Goal: Task Accomplishment & Management: Manage account settings

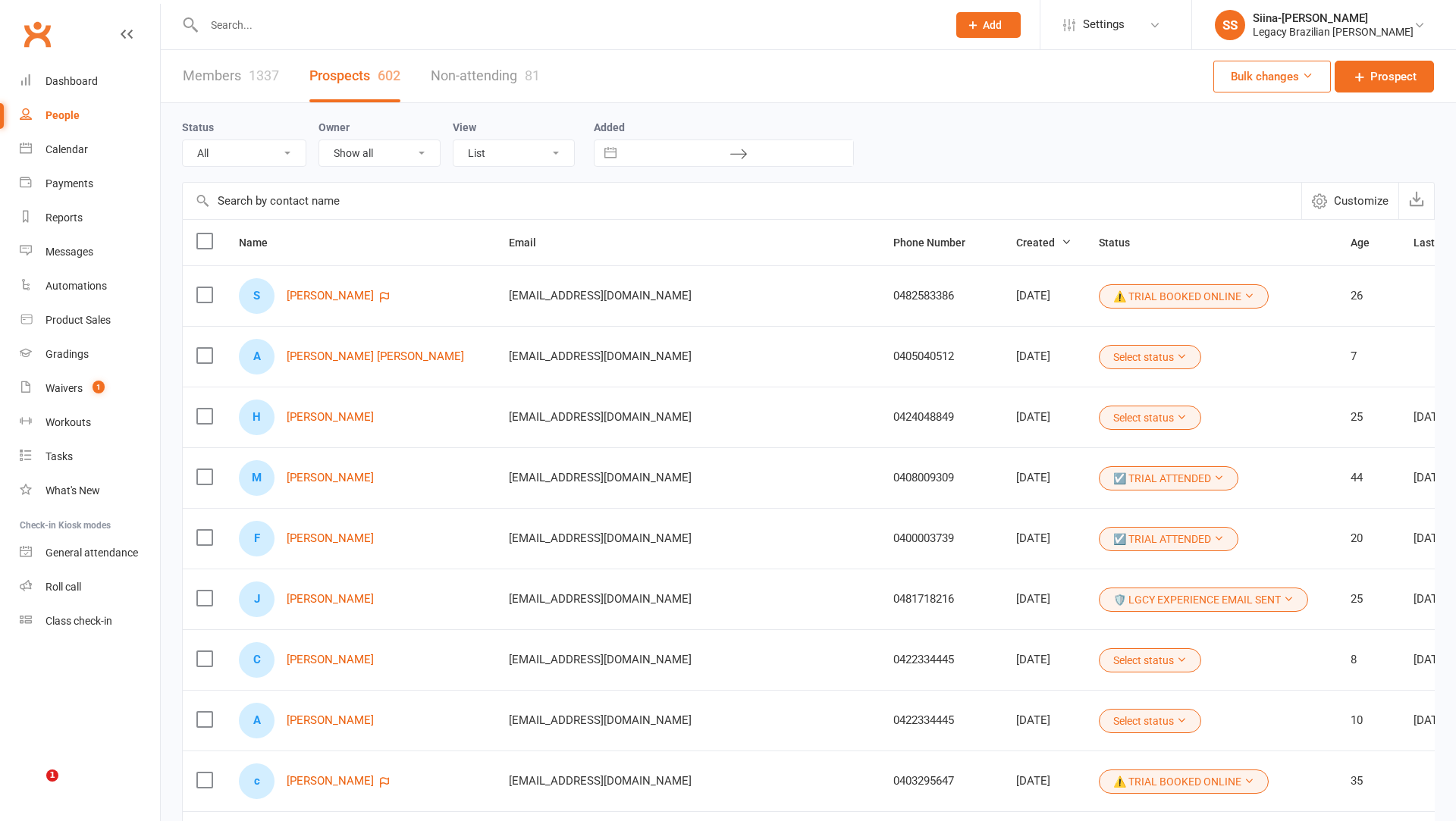
click at [116, 399] on link "Waivers 1" at bounding box center [90, 389] width 141 height 34
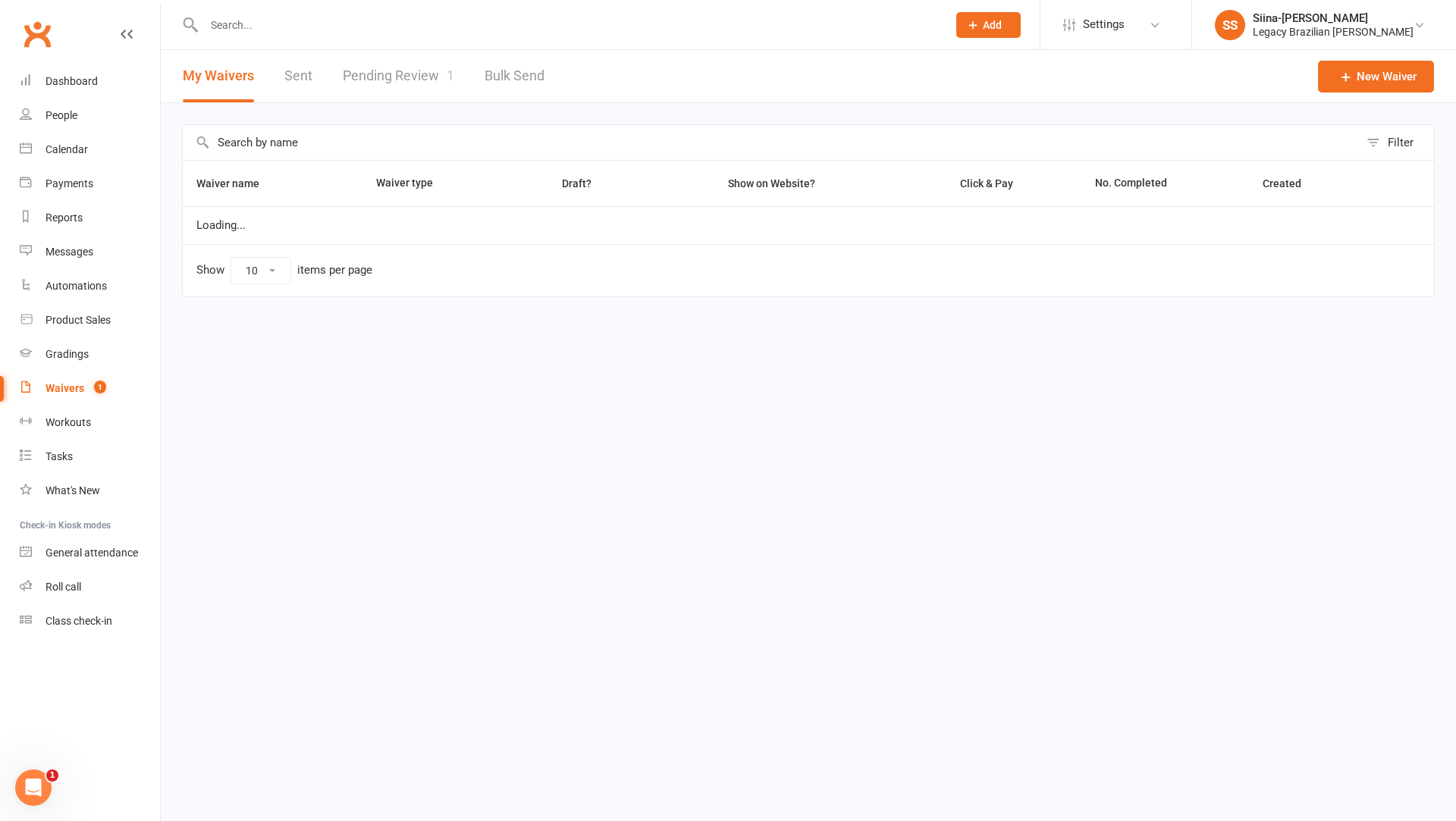
select select "25"
click at [414, 78] on link "Pending Review 1" at bounding box center [399, 76] width 112 height 53
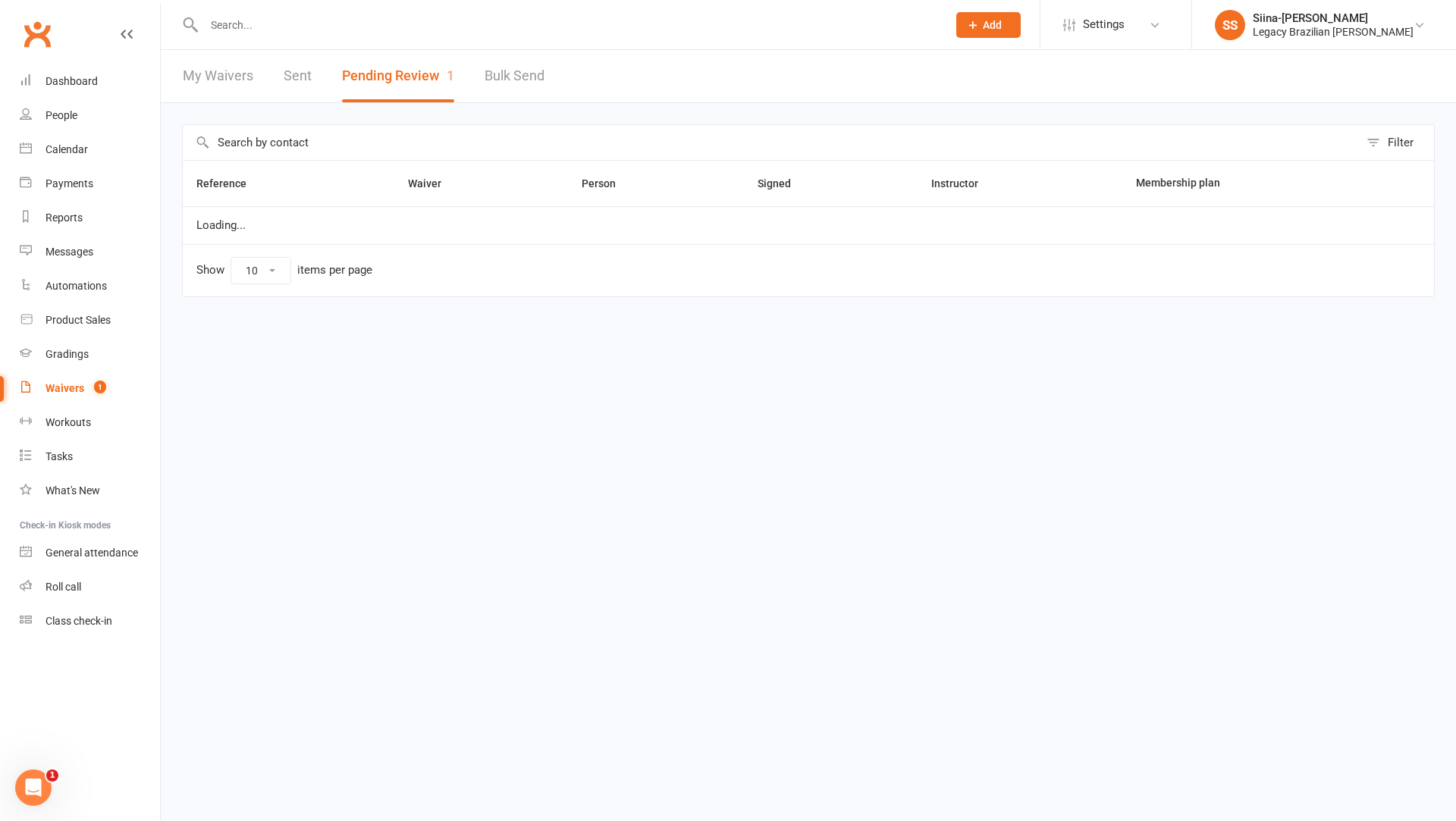
click at [434, 83] on button "Pending Review 1" at bounding box center [398, 76] width 112 height 53
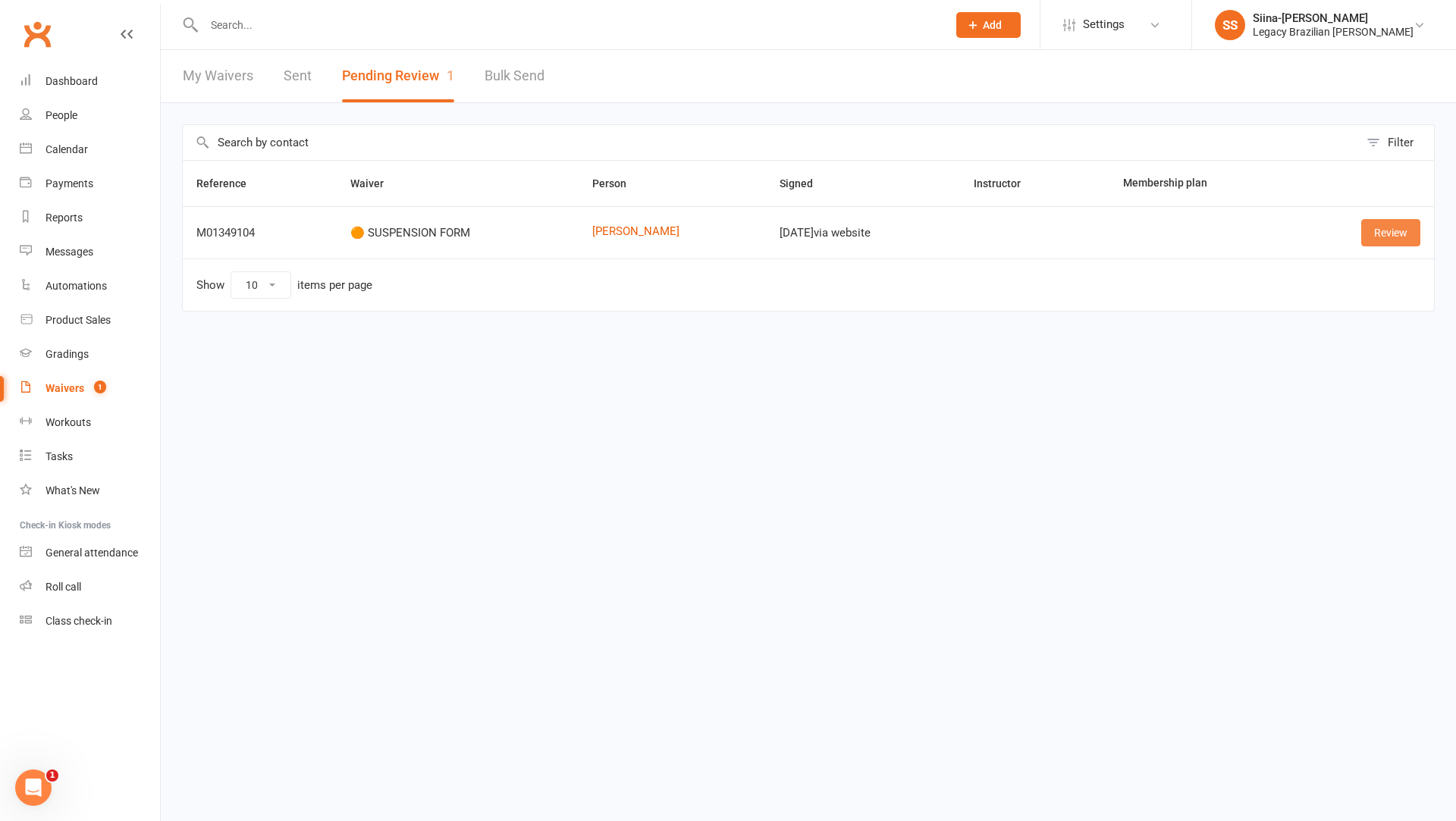
click at [1364, 236] on link "Review" at bounding box center [1391, 232] width 59 height 28
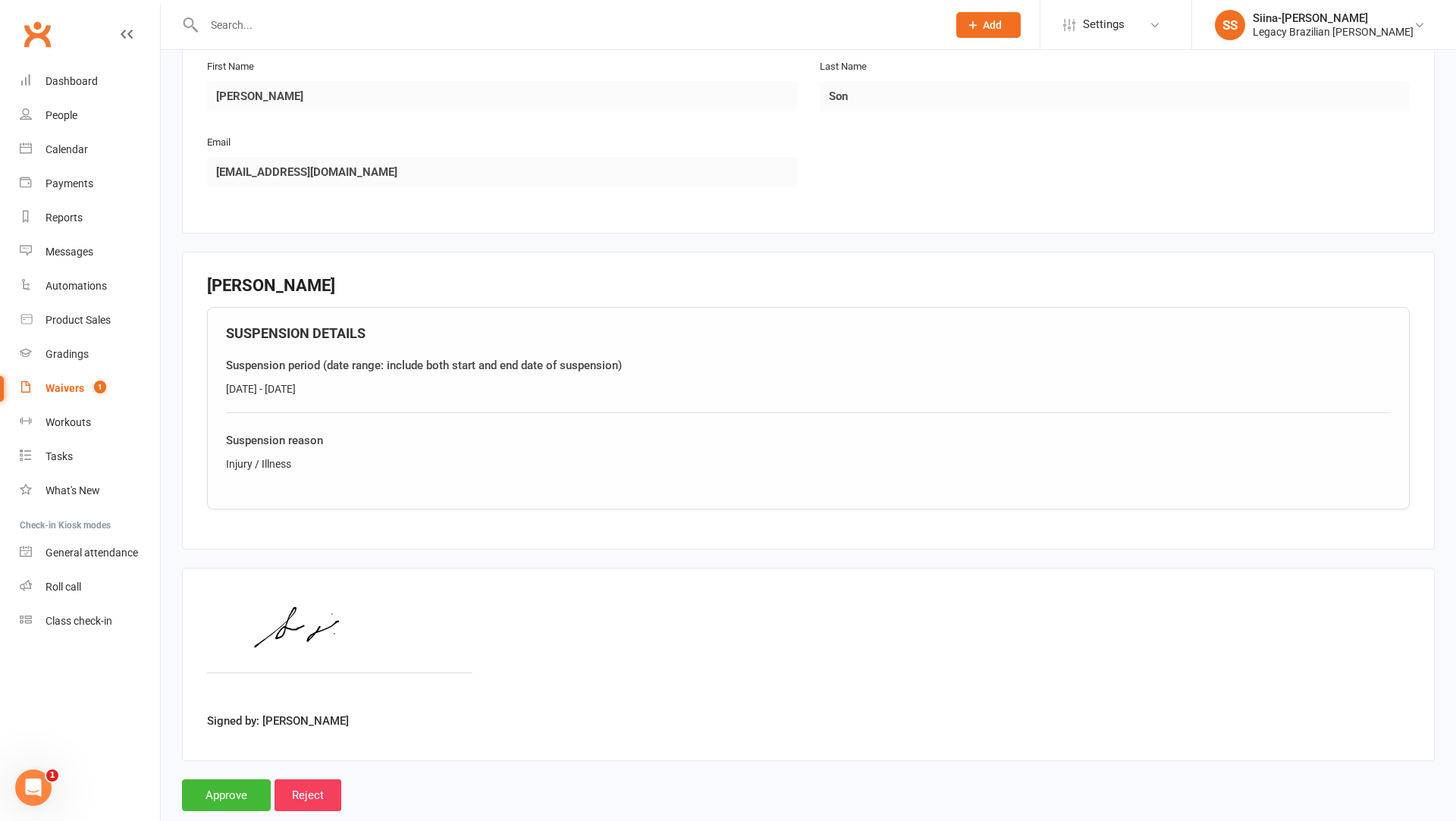
scroll to position [269, 0]
drag, startPoint x: 236, startPoint y: 381, endPoint x: 390, endPoint y: 393, distance: 154.5
click at [390, 393] on div "[DATE] - [DATE]" at bounding box center [808, 387] width 1164 height 16
click at [219, 790] on input "Approve" at bounding box center [226, 794] width 89 height 32
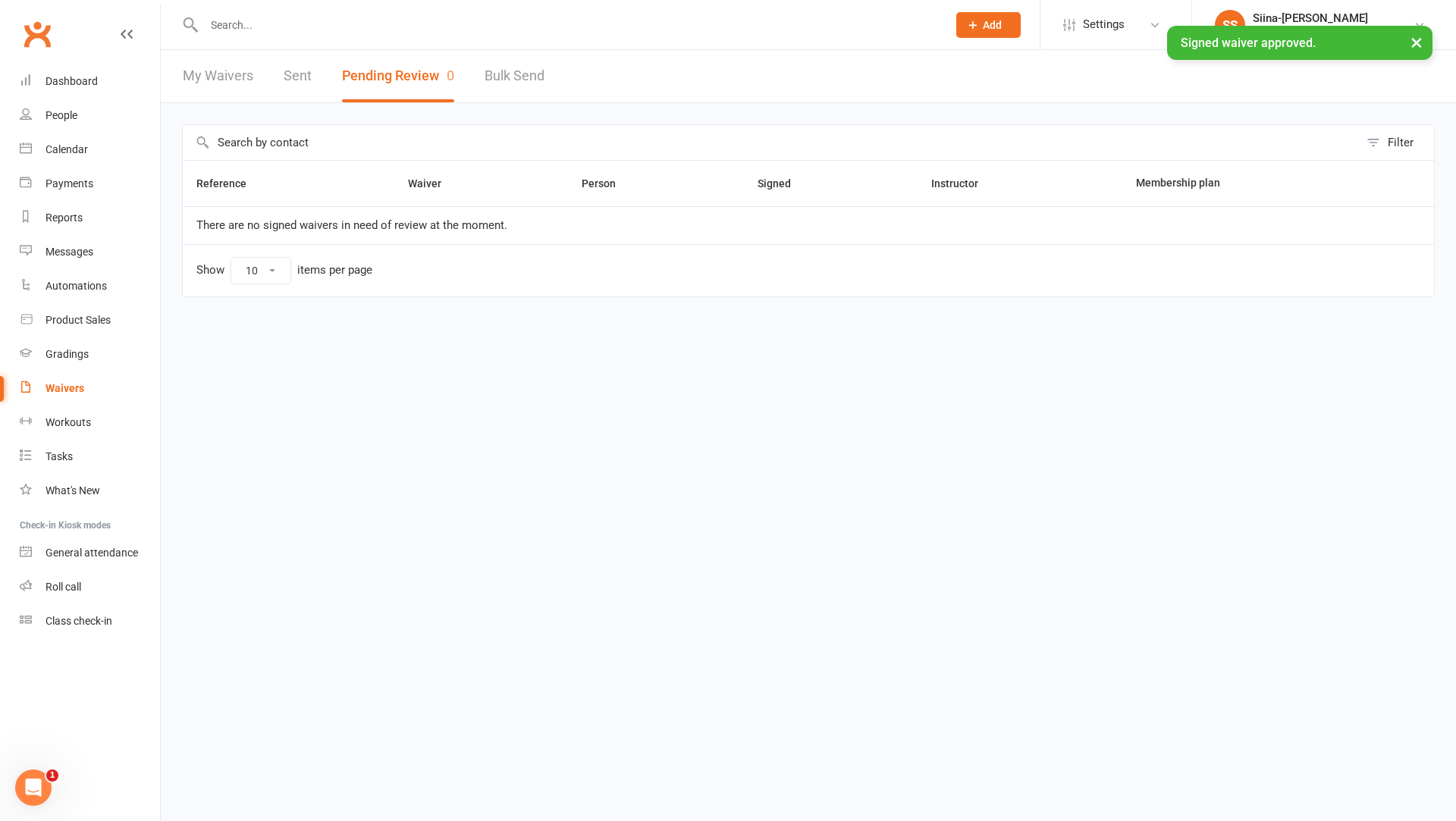
click at [258, 20] on input "text" at bounding box center [568, 25] width 737 height 21
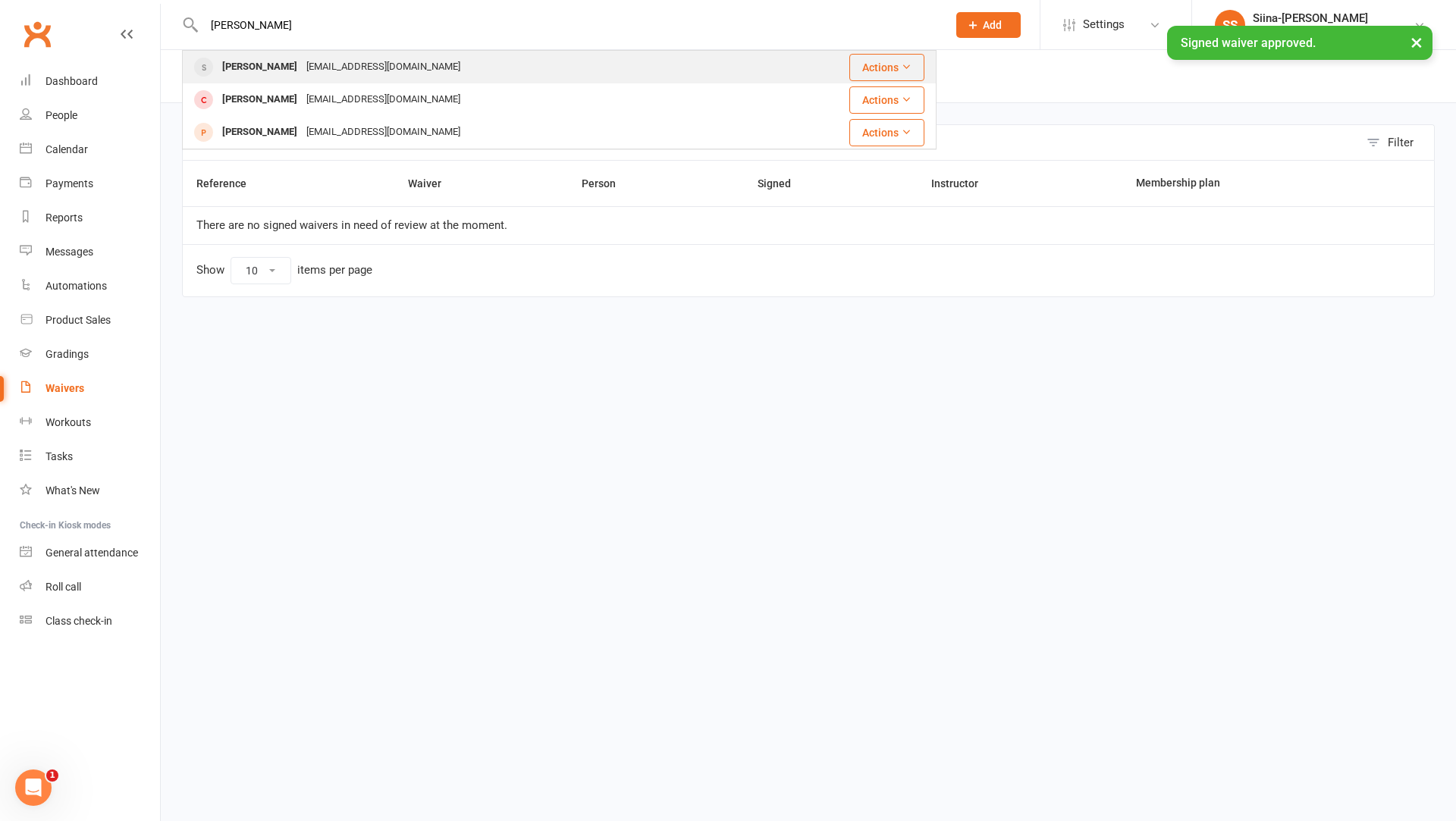
type input "[PERSON_NAME]"
click at [266, 68] on div "[PERSON_NAME]" at bounding box center [260, 67] width 84 height 22
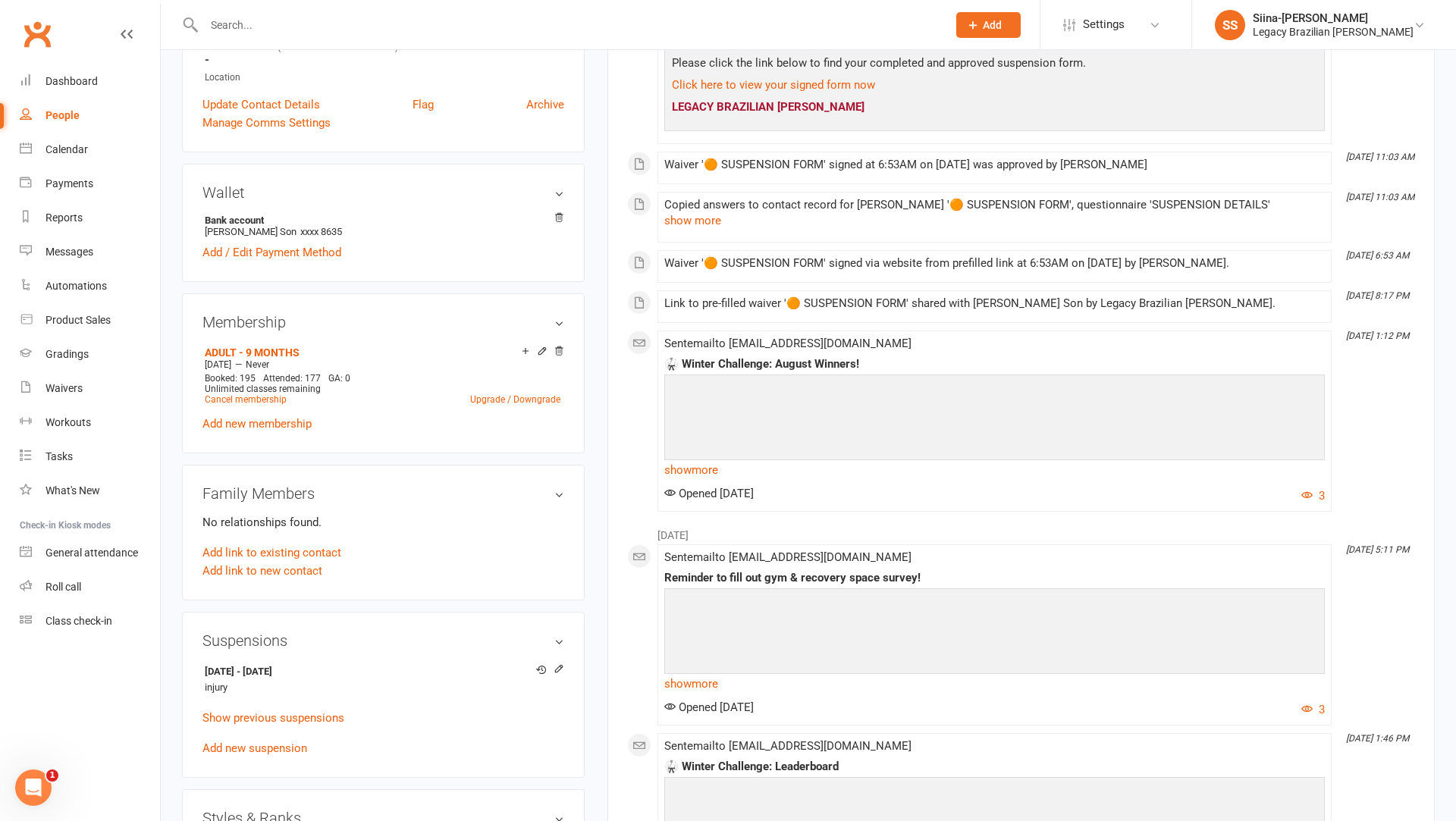
scroll to position [395, 0]
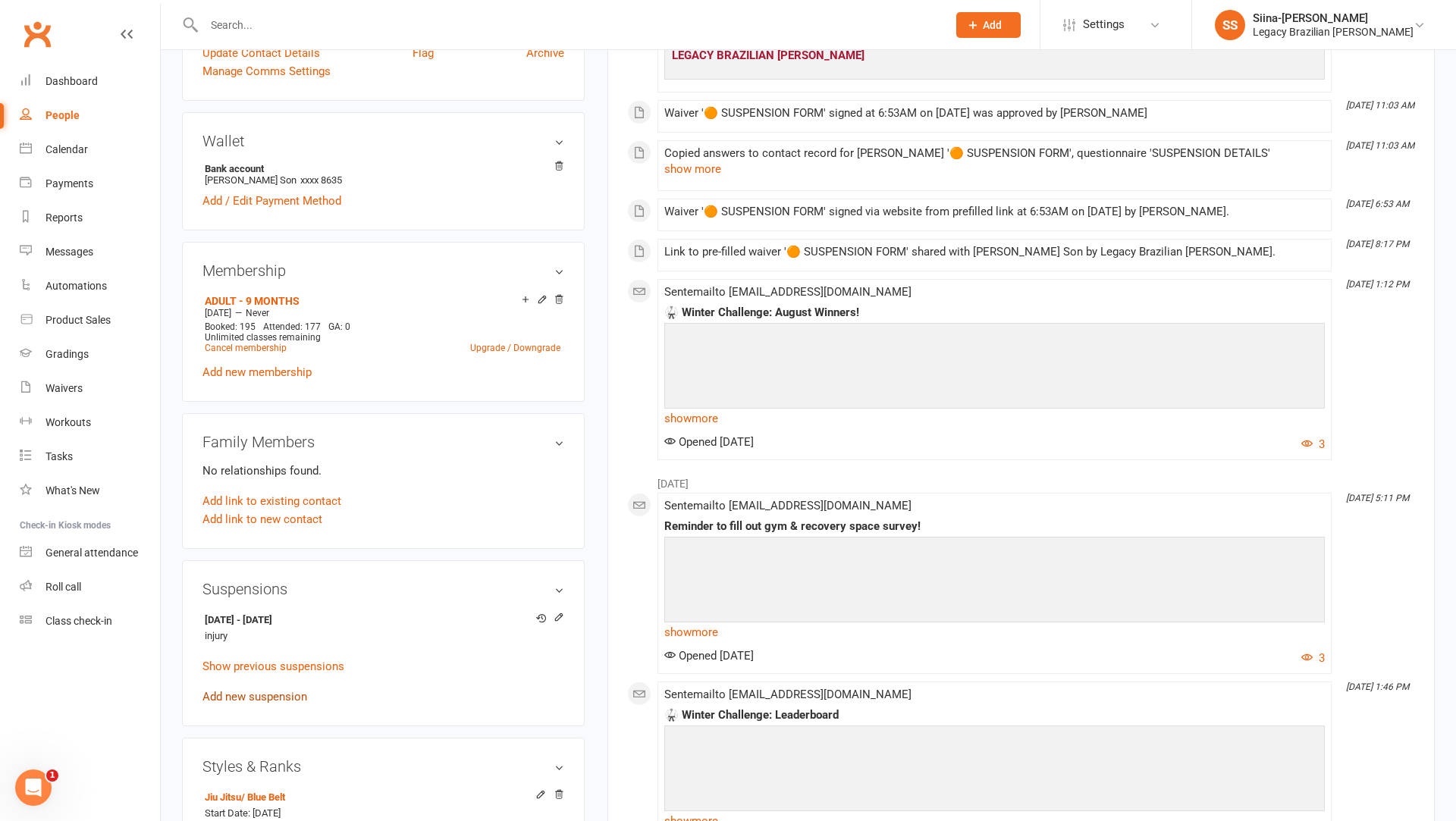
click at [284, 694] on link "Add new suspension" at bounding box center [254, 697] width 104 height 13
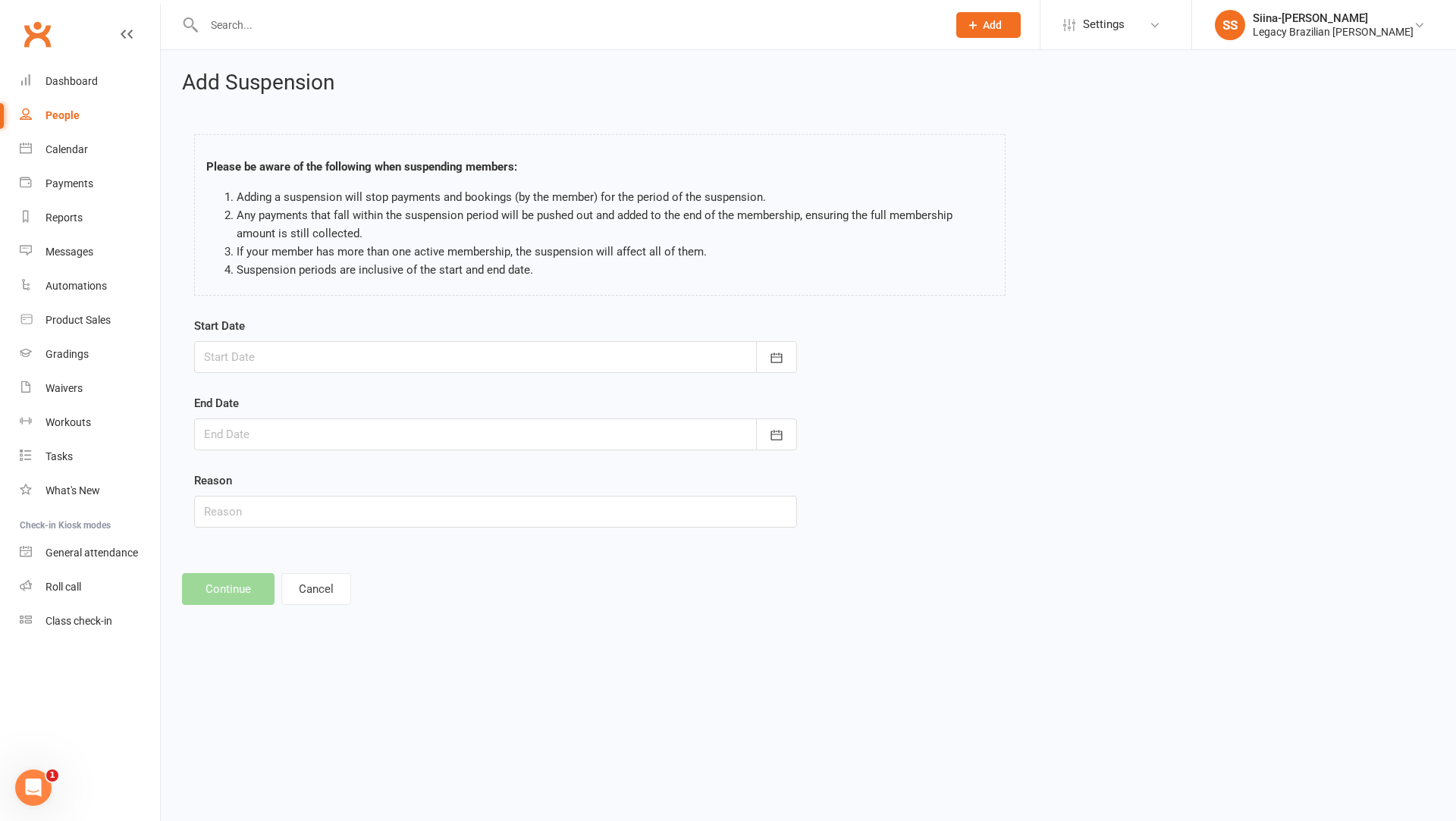
click at [254, 362] on div at bounding box center [495, 356] width 603 height 32
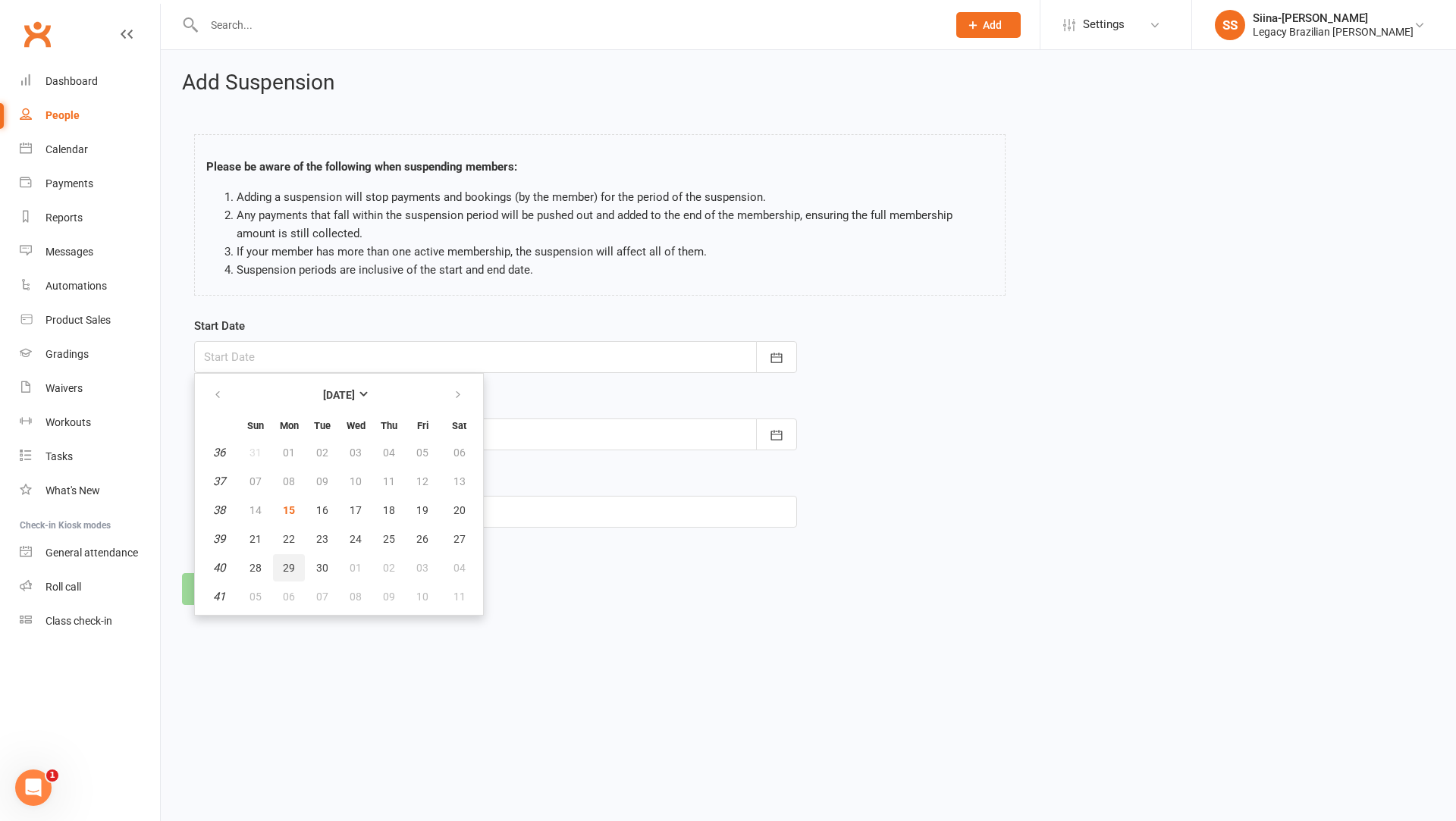
click at [281, 572] on button "29" at bounding box center [289, 568] width 32 height 28
type input "[DATE]"
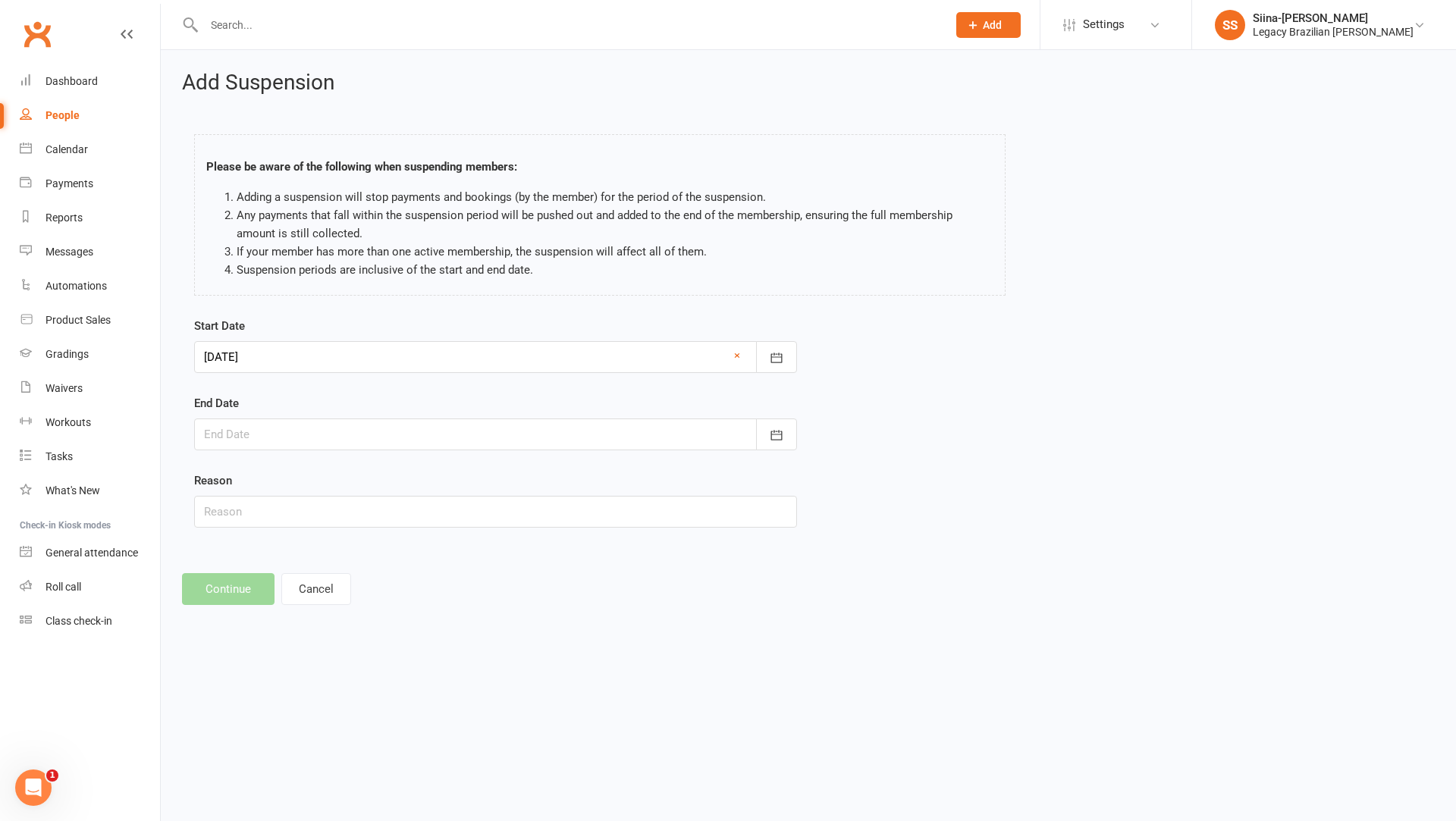
click at [275, 420] on div at bounding box center [495, 434] width 603 height 32
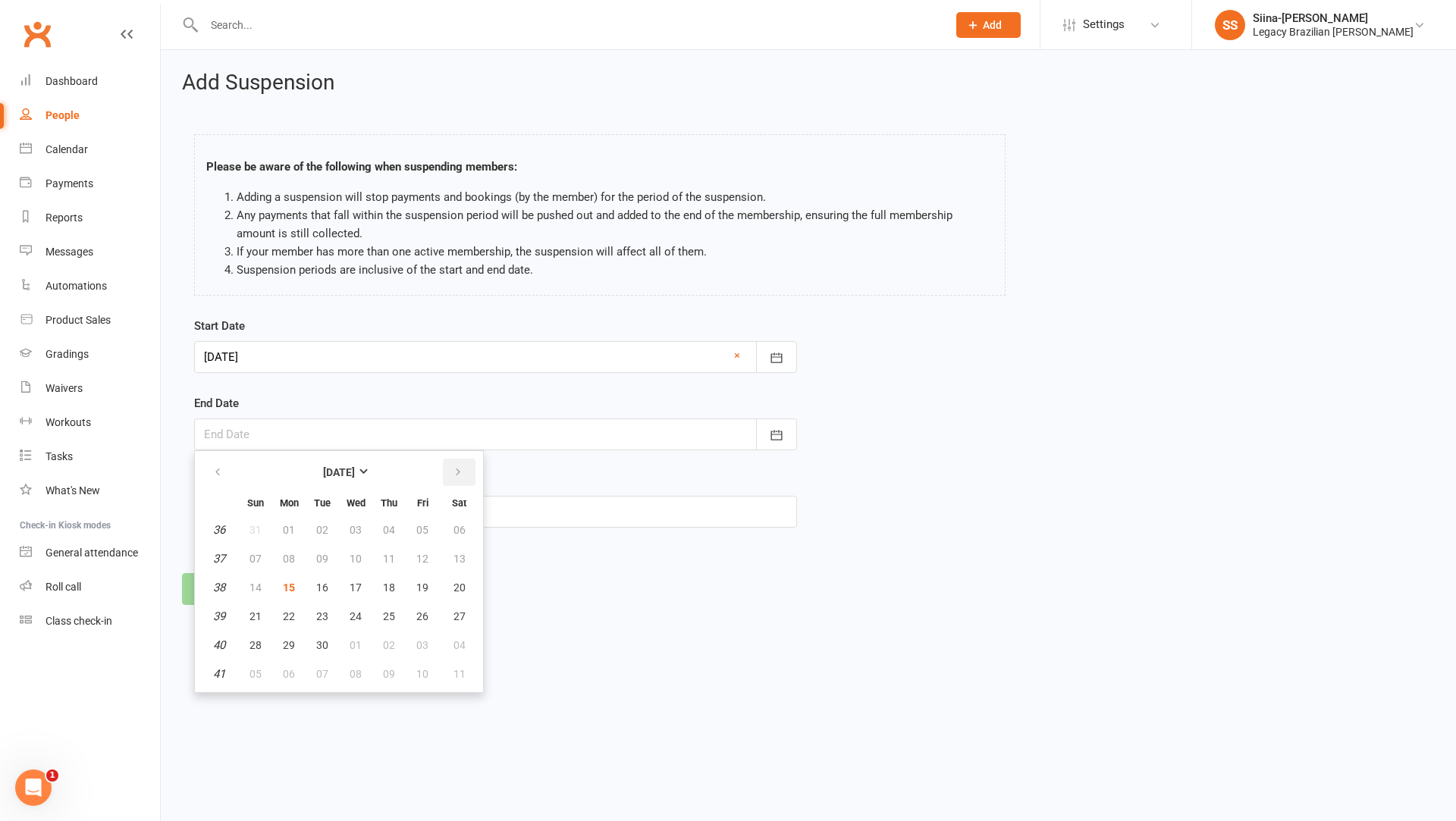
click at [458, 470] on icon "button" at bounding box center [458, 472] width 11 height 12
click at [549, 598] on footer "Continue Cancel" at bounding box center [808, 589] width 1252 height 32
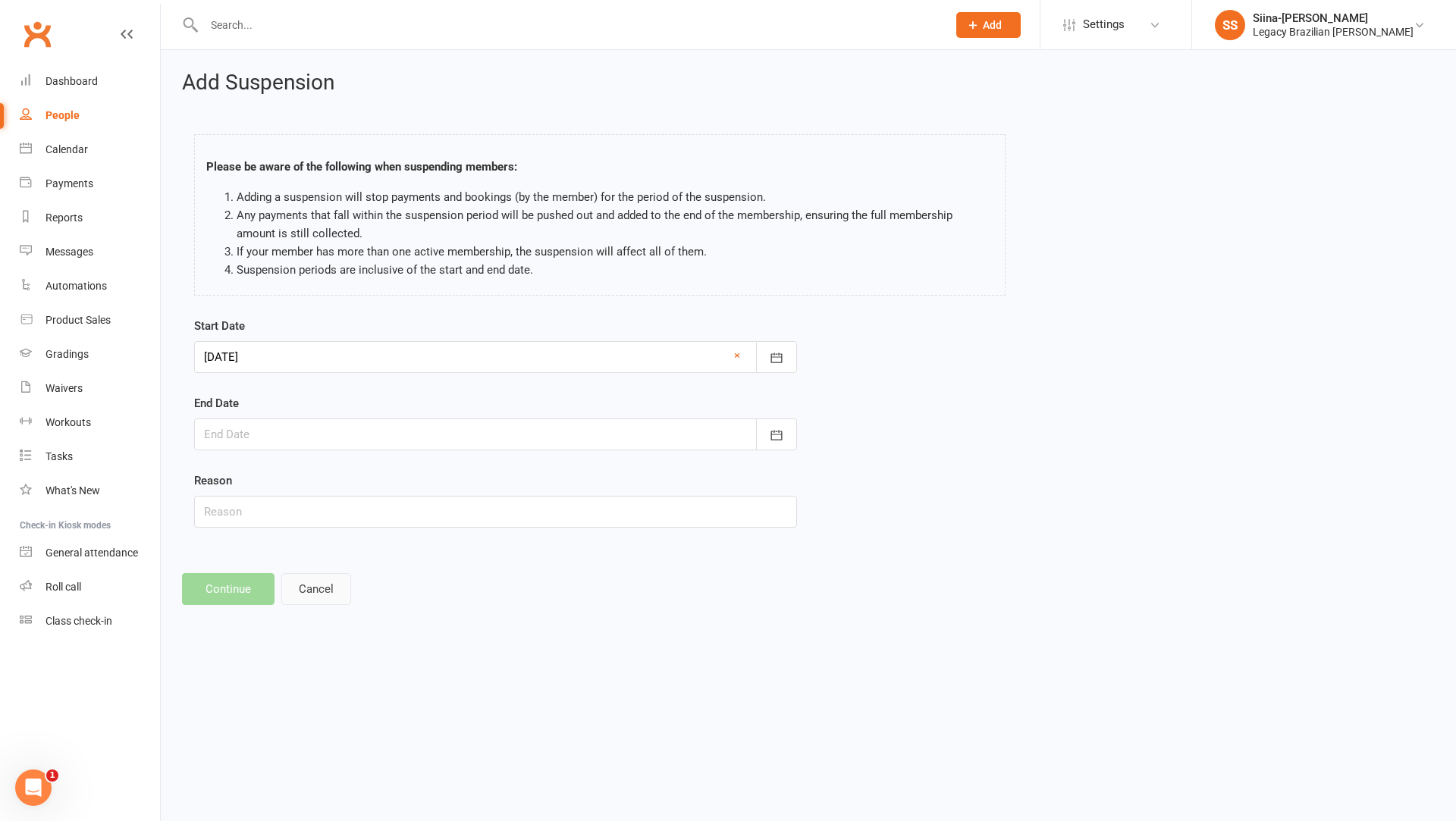
click at [339, 582] on button "Cancel" at bounding box center [315, 589] width 70 height 32
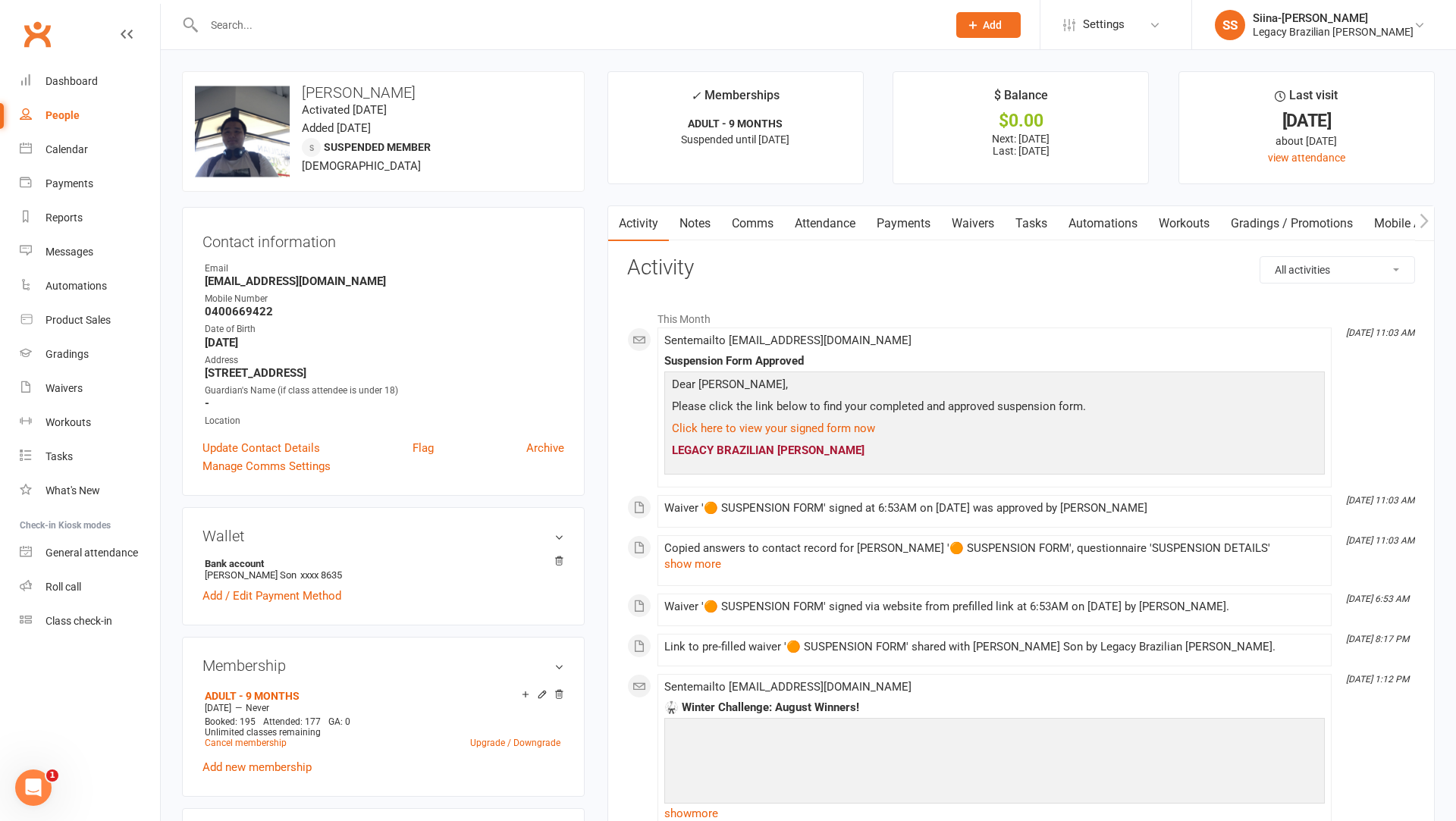
click at [981, 228] on link "Waivers" at bounding box center [972, 224] width 64 height 34
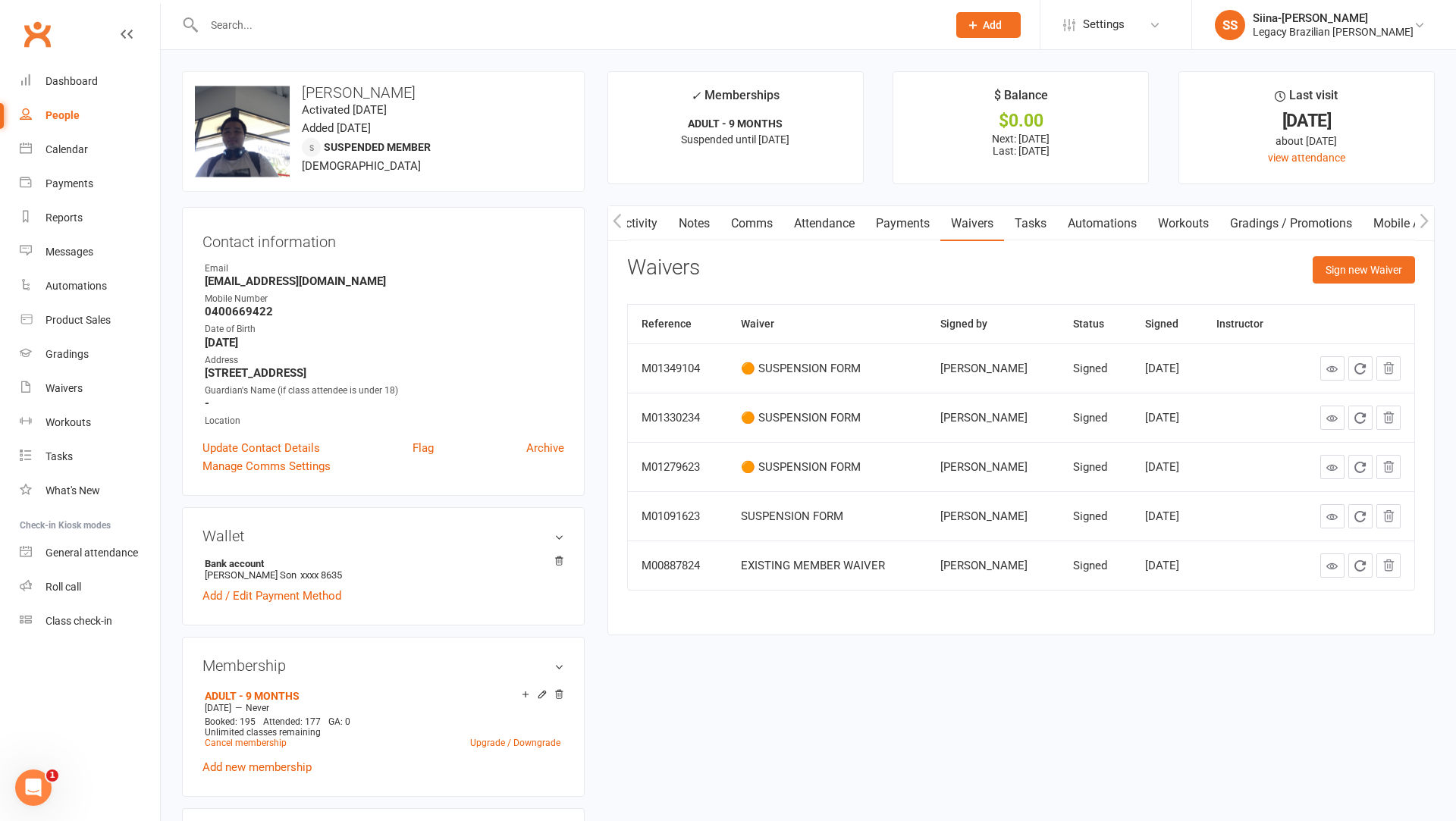
click at [1327, 365] on icon at bounding box center [1332, 369] width 11 height 11
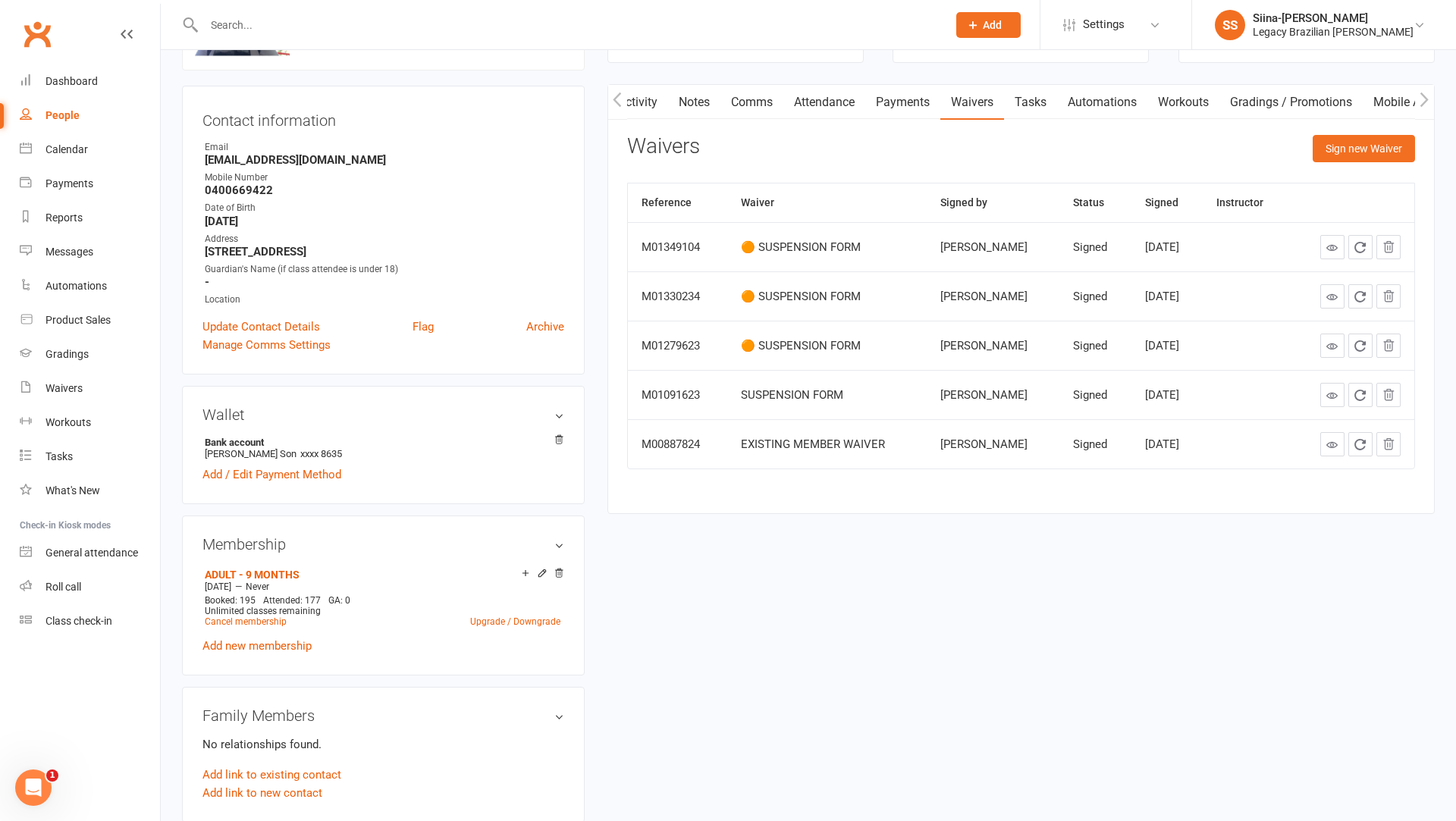
scroll to position [0, 0]
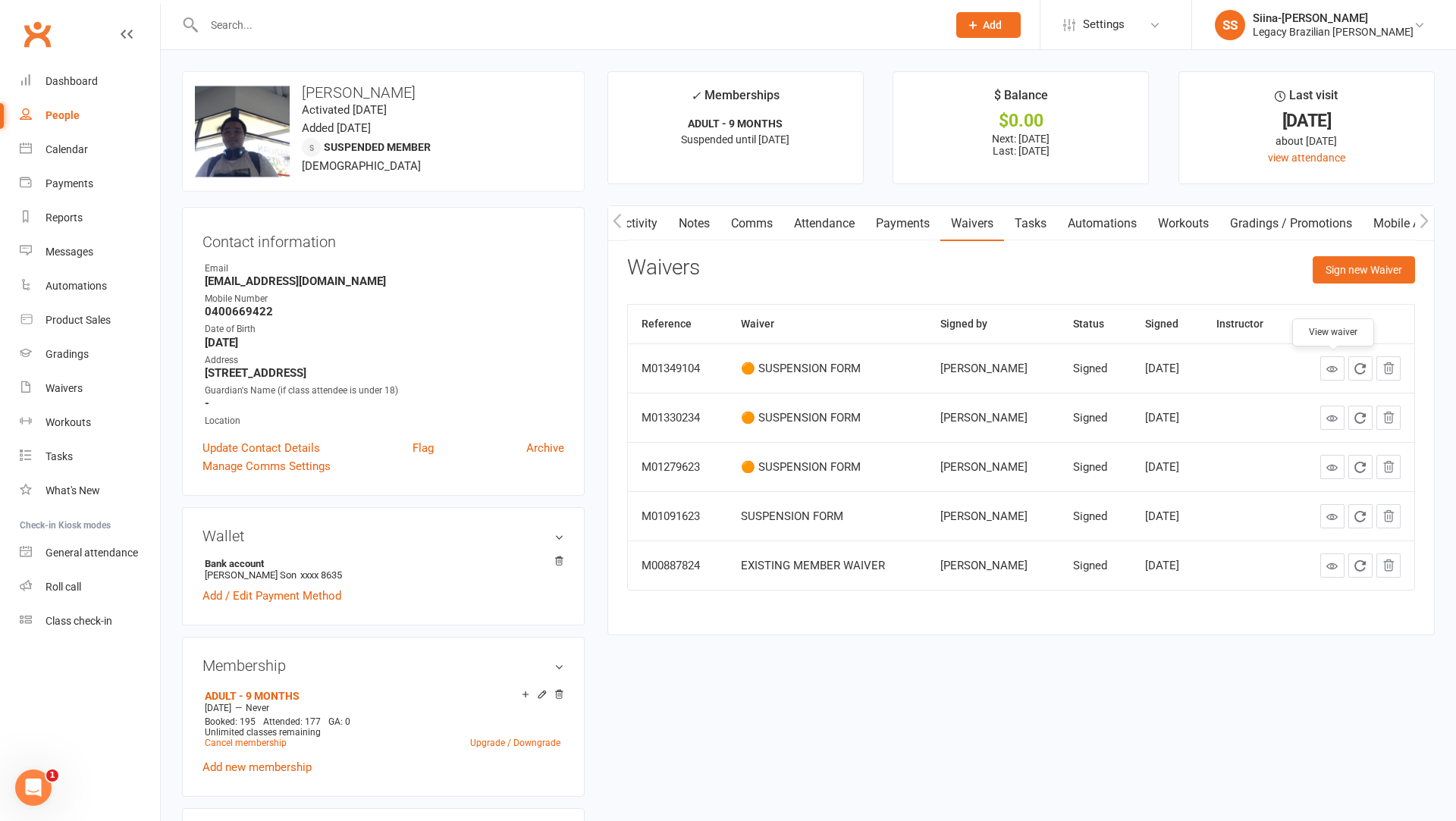
click at [613, 406] on div "Activity Notes Comms Attendance Payments Waivers Tasks Automations Workouts Gra…" at bounding box center [1020, 421] width 827 height 430
click at [75, 71] on link "Dashboard" at bounding box center [90, 81] width 141 height 34
